Goal: Transaction & Acquisition: Purchase product/service

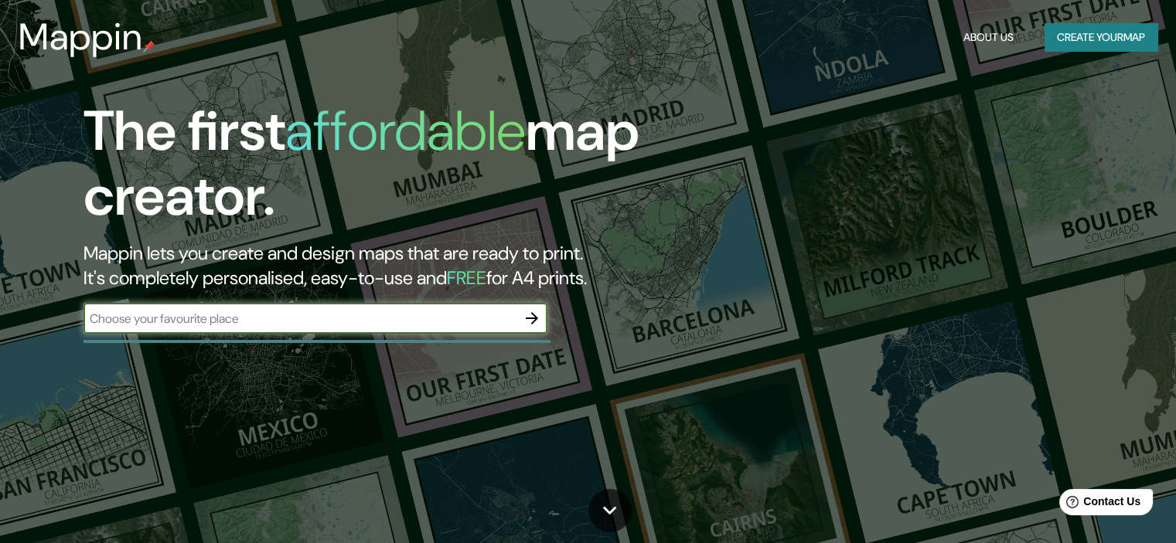
click at [1086, 49] on button "Create your map" at bounding box center [1100, 37] width 113 height 29
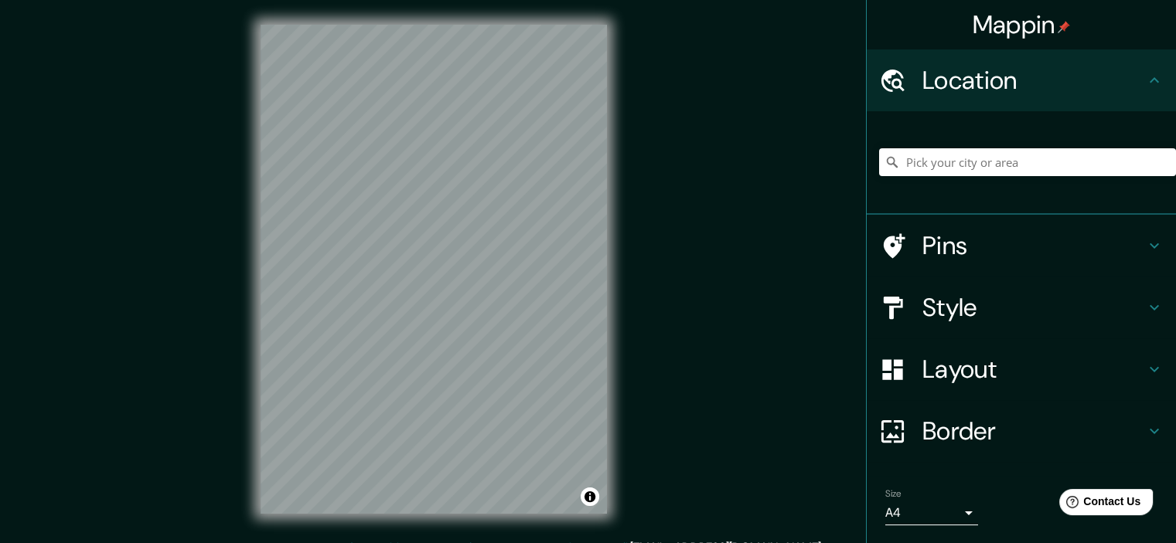
click at [931, 304] on h4 "Style" at bounding box center [1033, 307] width 223 height 31
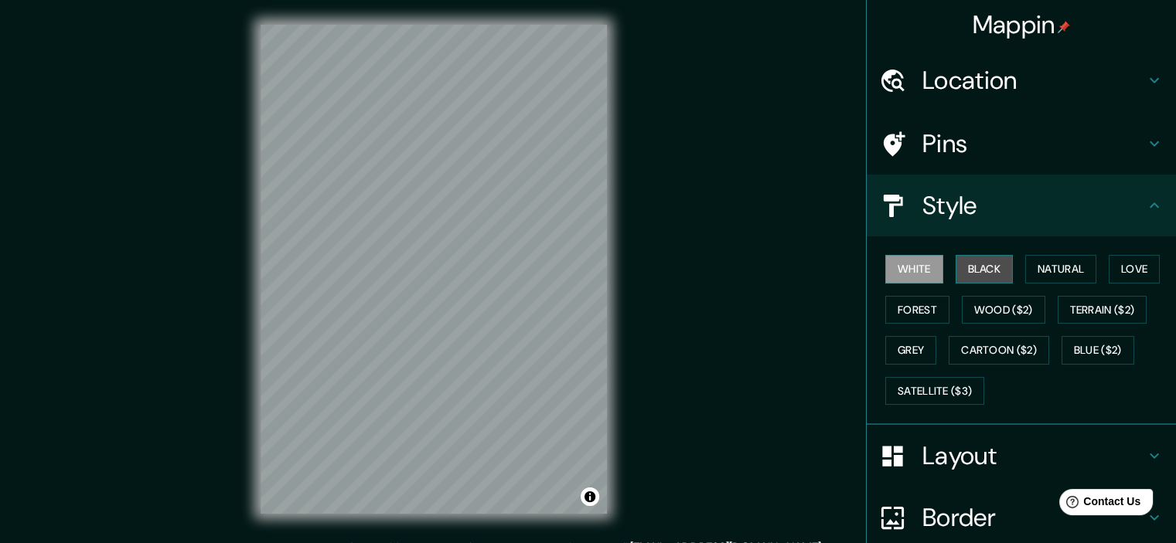
click at [955, 257] on button "Black" at bounding box center [984, 269] width 58 height 29
click at [976, 264] on button "Black" at bounding box center [984, 269] width 58 height 29
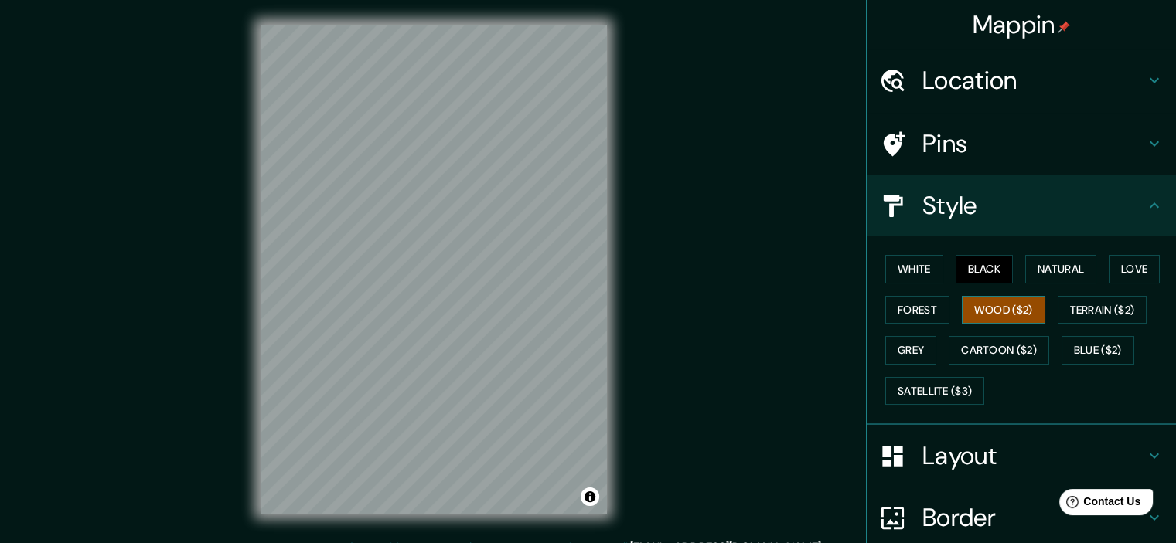
click at [987, 308] on button "Wood ($2)" at bounding box center [1003, 310] width 83 height 29
click at [921, 339] on button "Grey" at bounding box center [910, 350] width 51 height 29
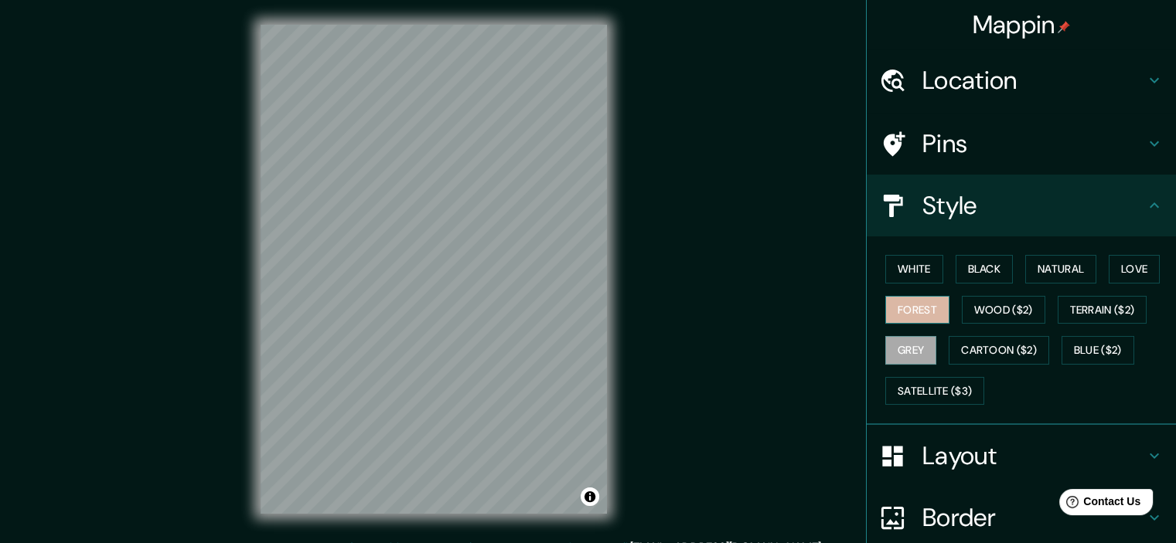
click at [894, 312] on button "Forest" at bounding box center [917, 310] width 64 height 29
